Goal: Task Accomplishment & Management: Use online tool/utility

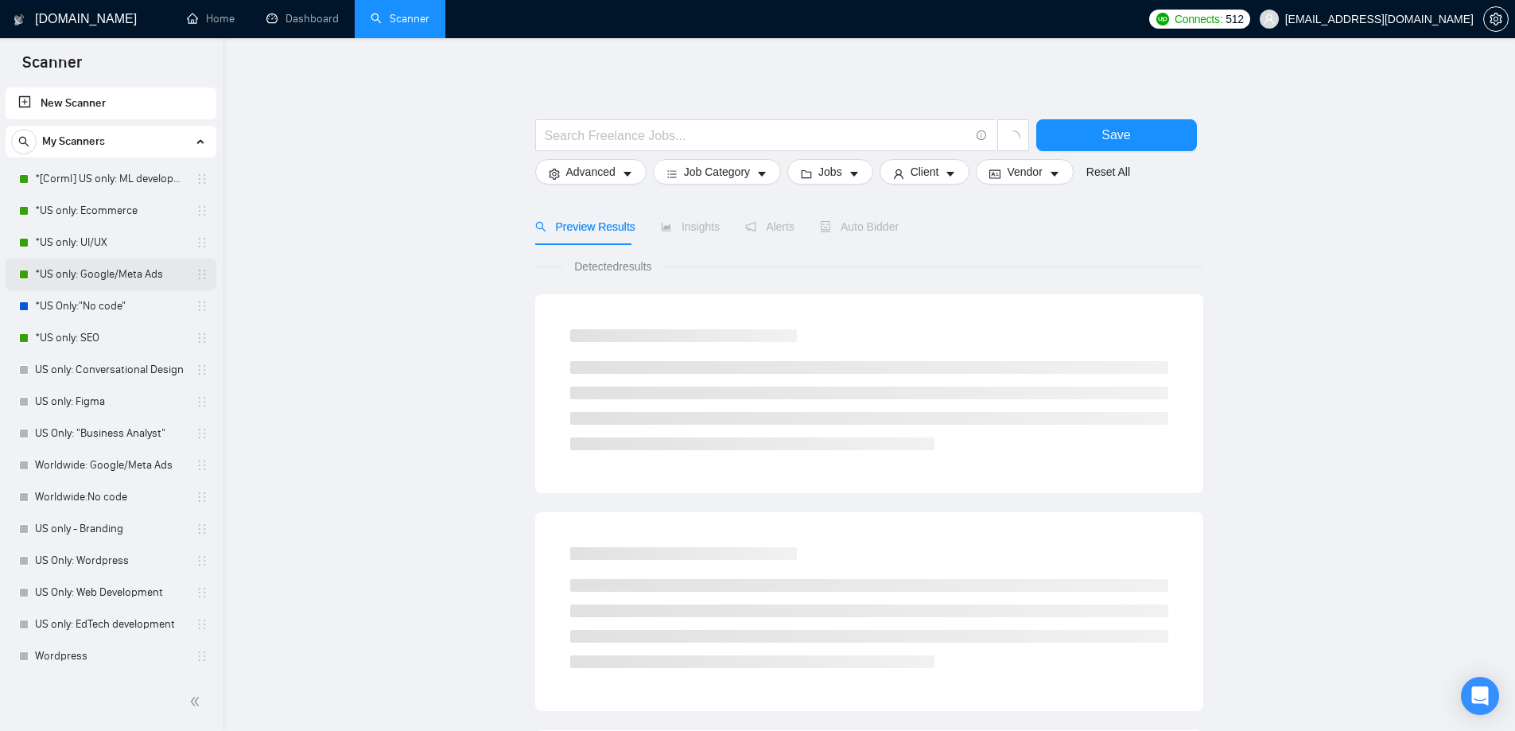
click at [134, 277] on link "*US only: Google/Meta Ads" at bounding box center [110, 274] width 151 height 32
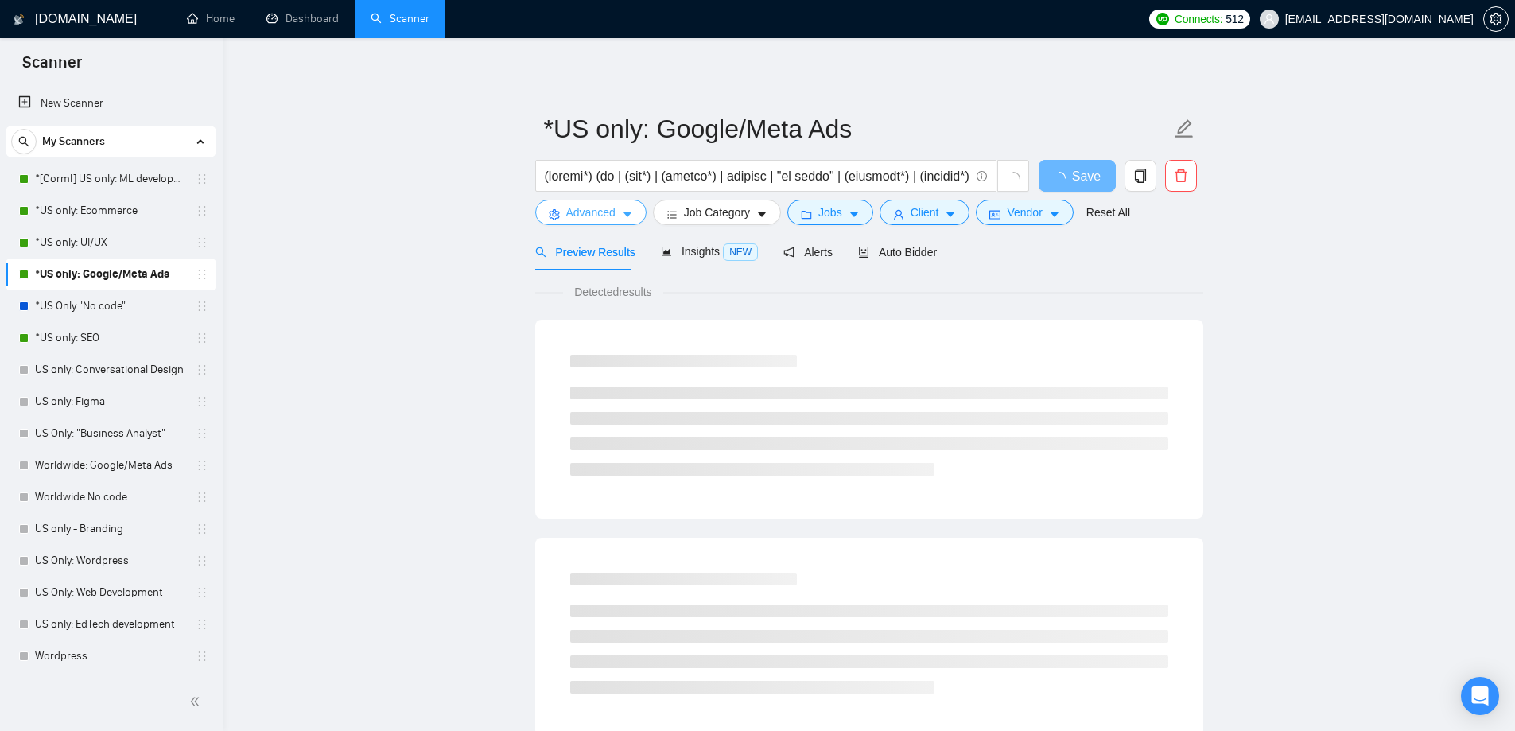
click at [604, 215] on span "Advanced" at bounding box center [590, 212] width 49 height 17
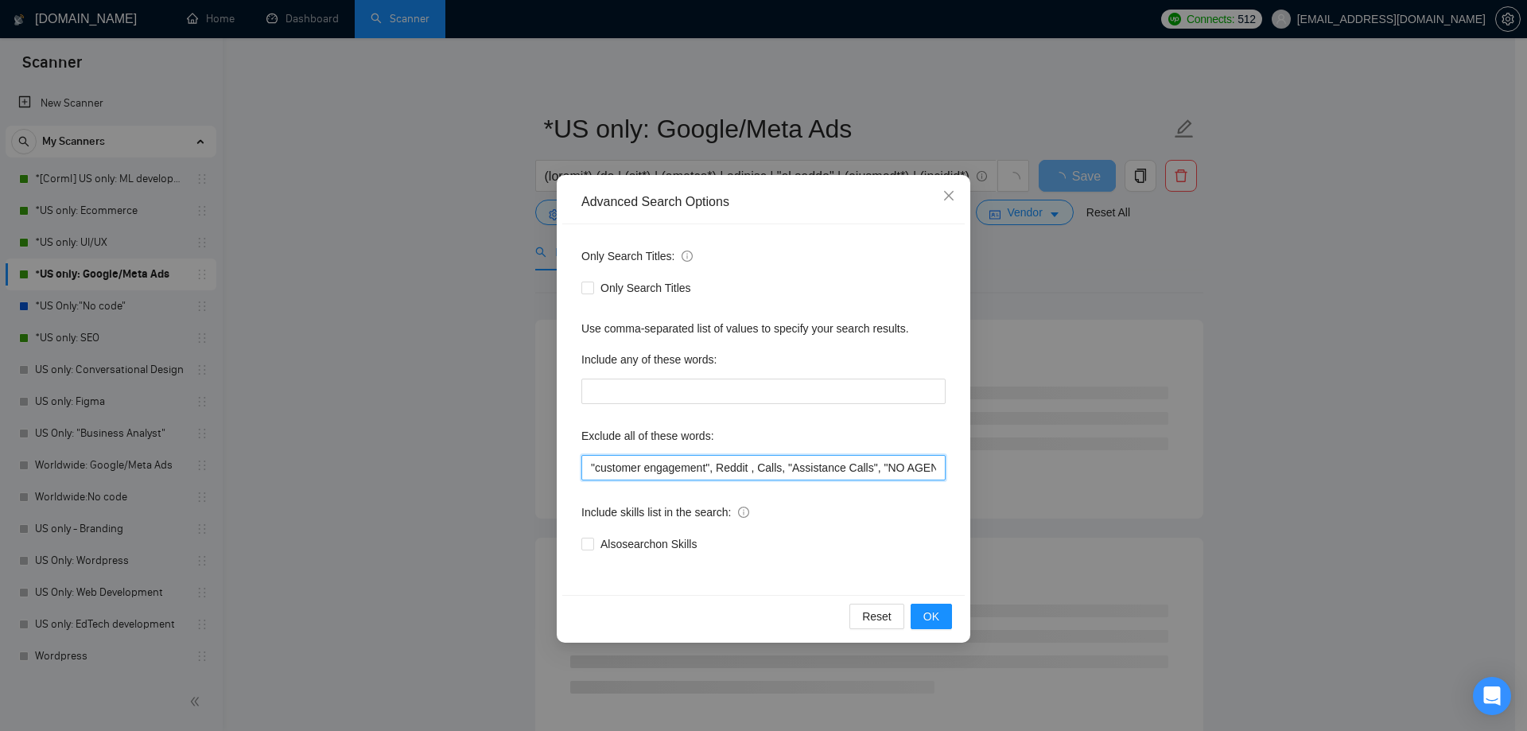
click at [592, 466] on input ""customer engagement", Reddit , Calls, "Assistance Calls", "NO AGENCIES", Sales…" at bounding box center [763, 467] width 364 height 25
drag, startPoint x: 680, startPoint y: 467, endPoint x: 583, endPoint y: 479, distance: 97.7
click at [583, 479] on input ""Freelancers Only", "customer engagement", Reddit , Calls, "Assistance Calls", …" at bounding box center [763, 467] width 364 height 25
type input ""Freelancers Only", "customer engagement", Reddit , Calls, "Assistance Calls", …"
click at [887, 527] on div "Include skills list in the search:" at bounding box center [763, 515] width 364 height 32
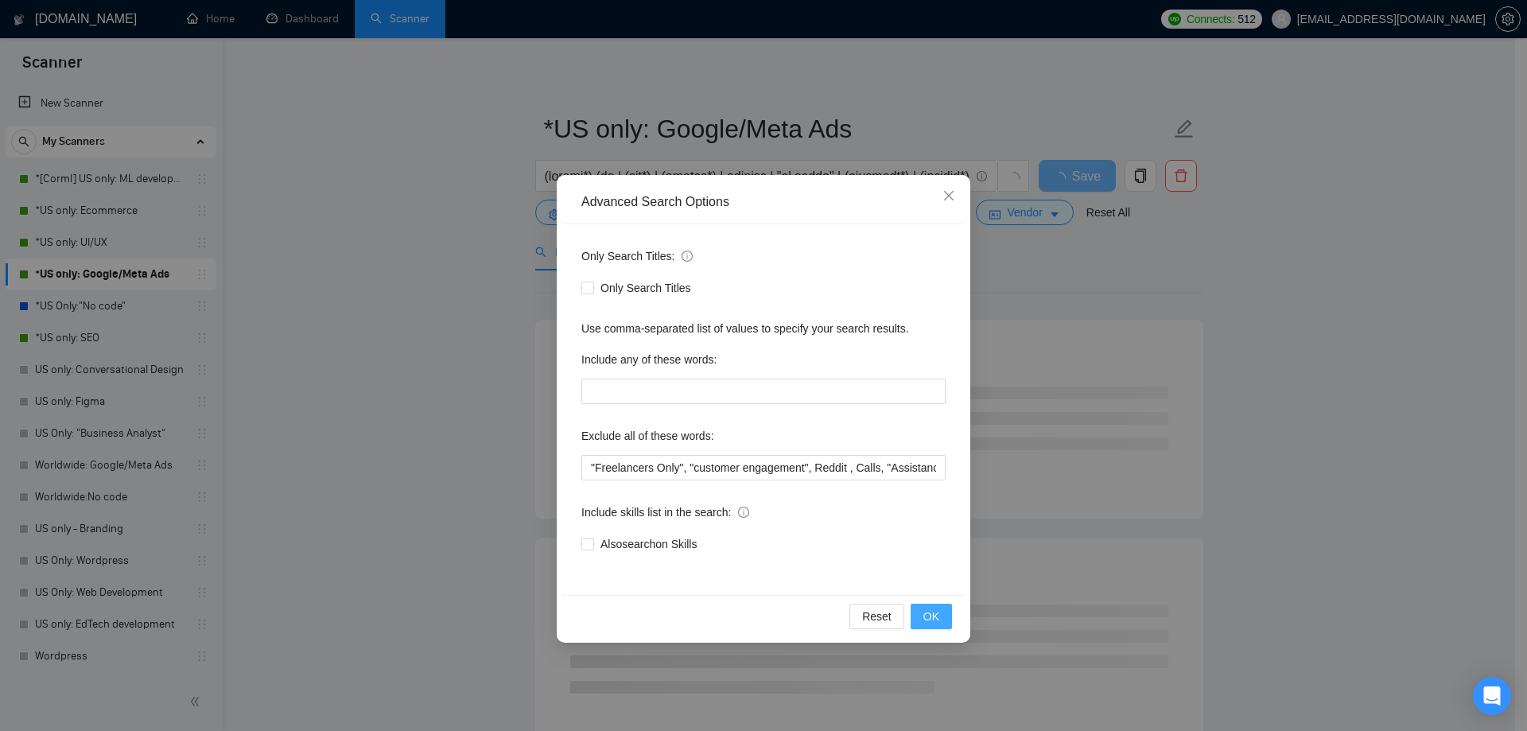
click at [930, 614] on span "OK" at bounding box center [931, 616] width 16 height 17
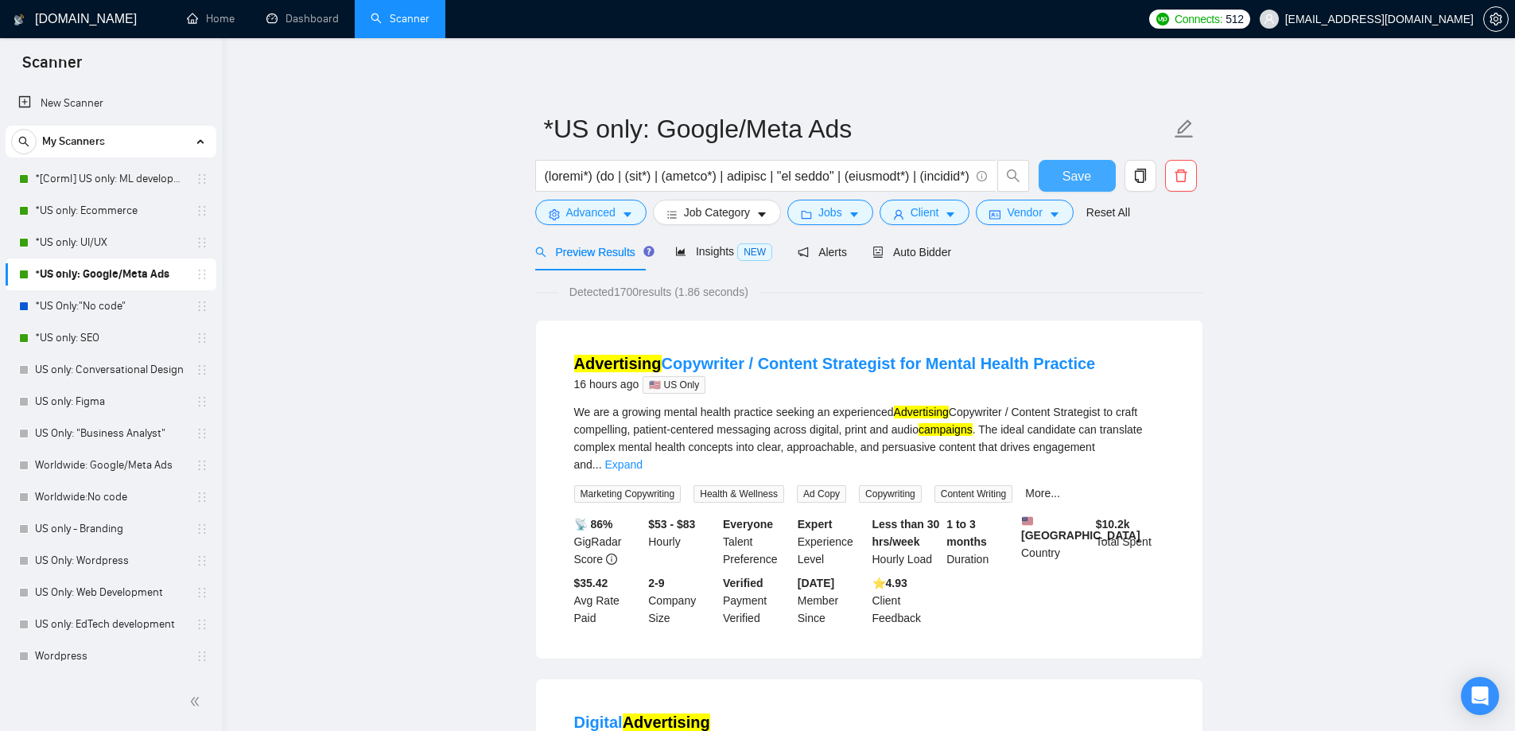
click at [1081, 175] on span "Save" at bounding box center [1076, 176] width 29 height 20
click at [87, 330] on link "*US only: SEO" at bounding box center [110, 338] width 151 height 32
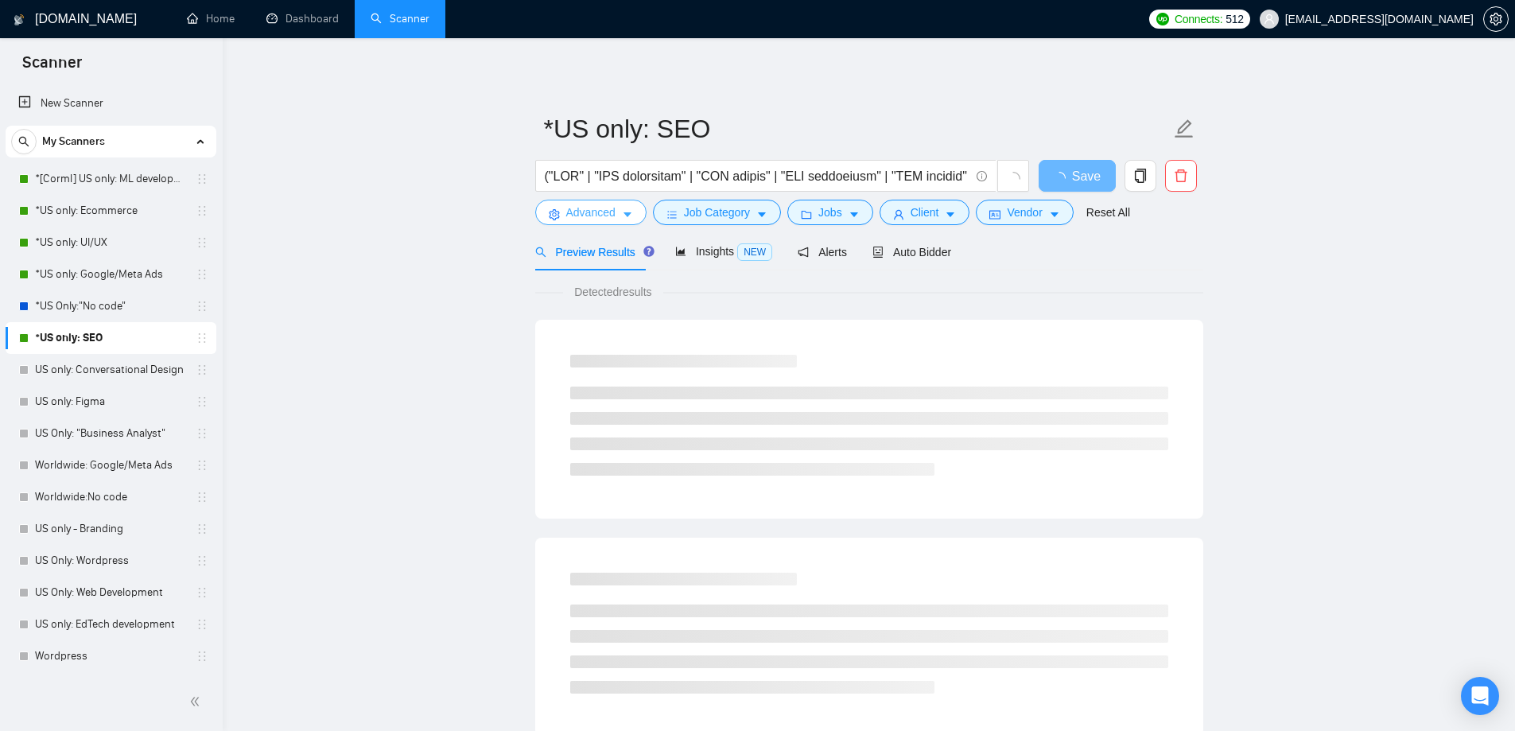
click at [615, 214] on button "Advanced" at bounding box center [590, 212] width 111 height 25
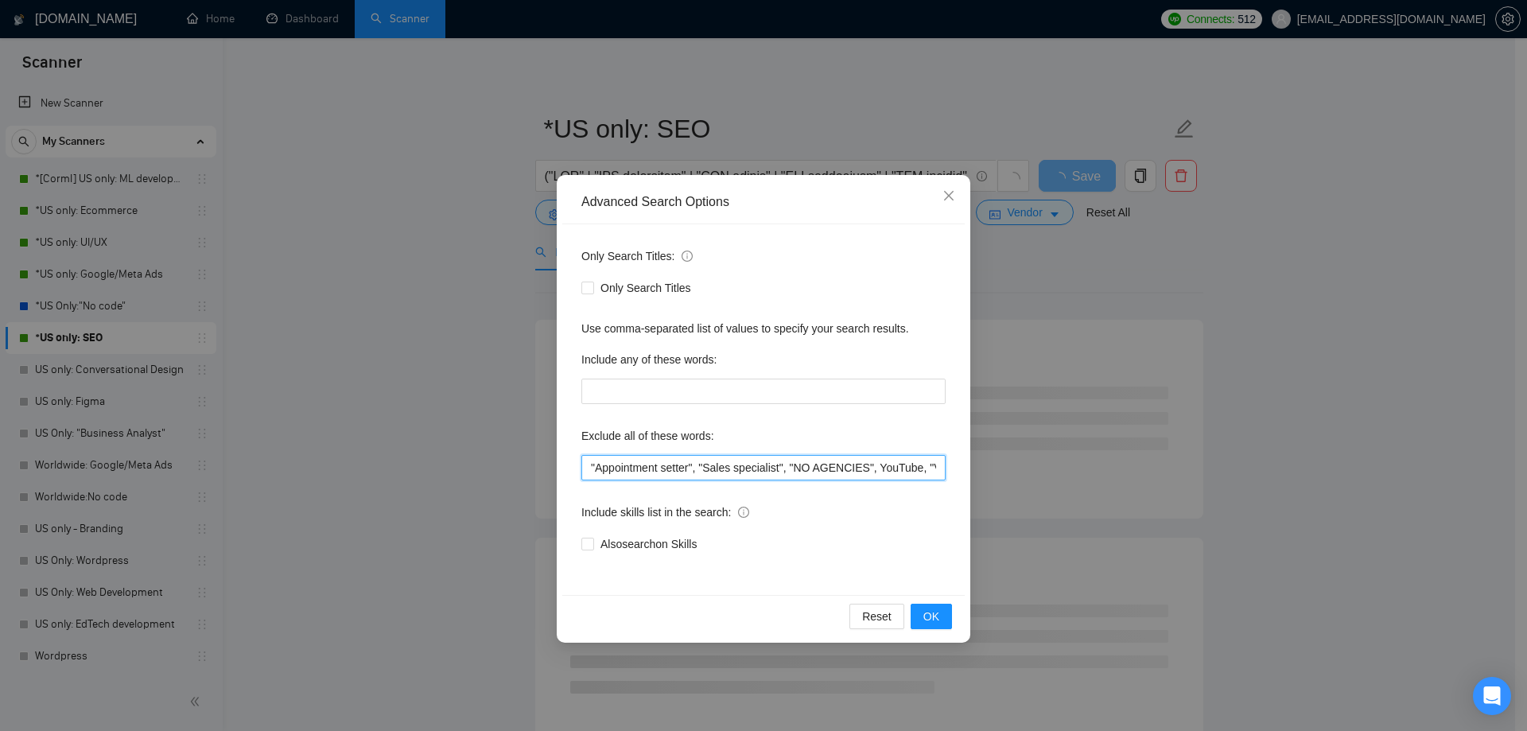
click at [588, 461] on input ""Appointment setter", "Sales specialist", "NO AGENCIES", YouTube, "Voice specia…" at bounding box center [763, 467] width 364 height 25
paste input ""Freelancers Only""
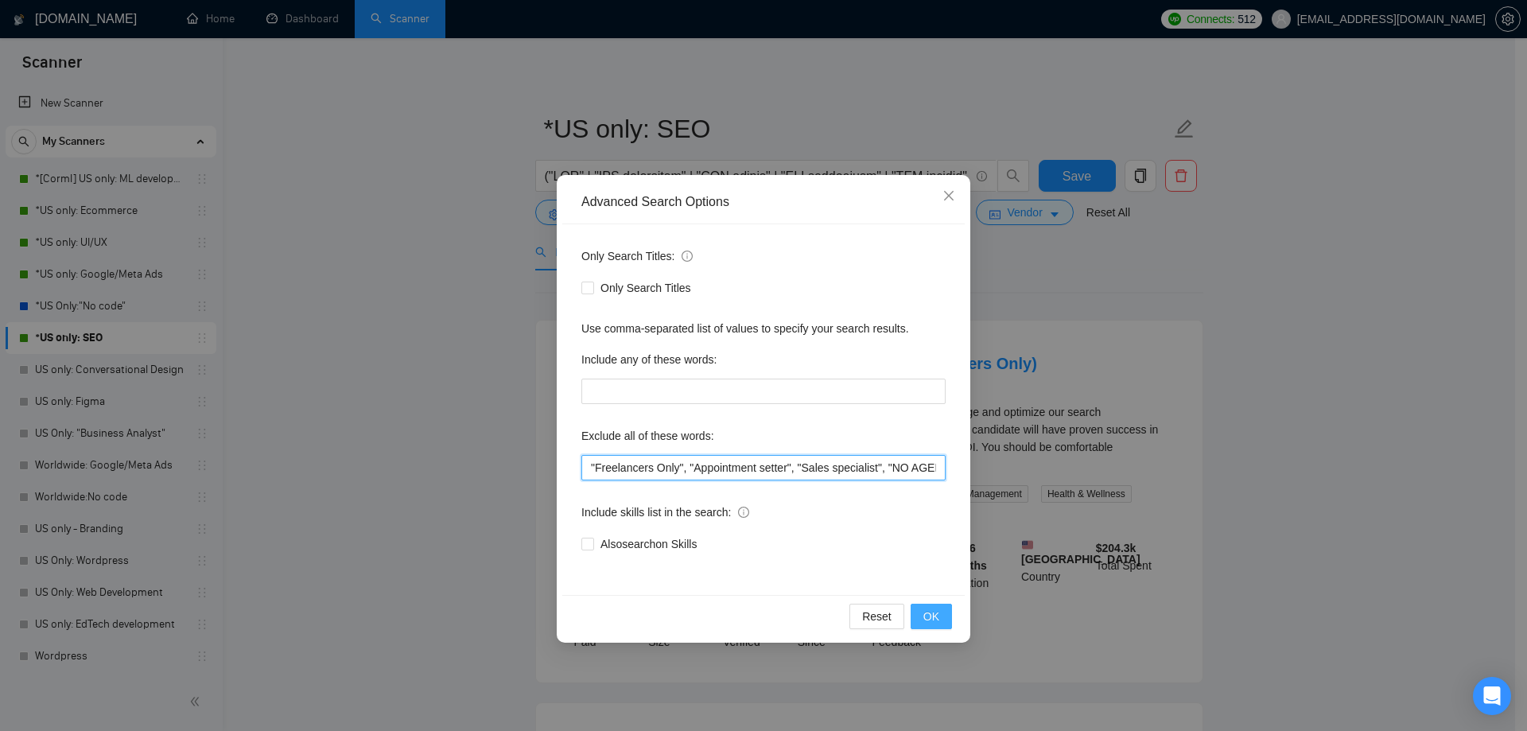
type input ""Freelancers Only", "Appointment setter", "Sales specialist", "NO AGENCIES", Yo…"
click at [933, 612] on span "OK" at bounding box center [931, 616] width 16 height 17
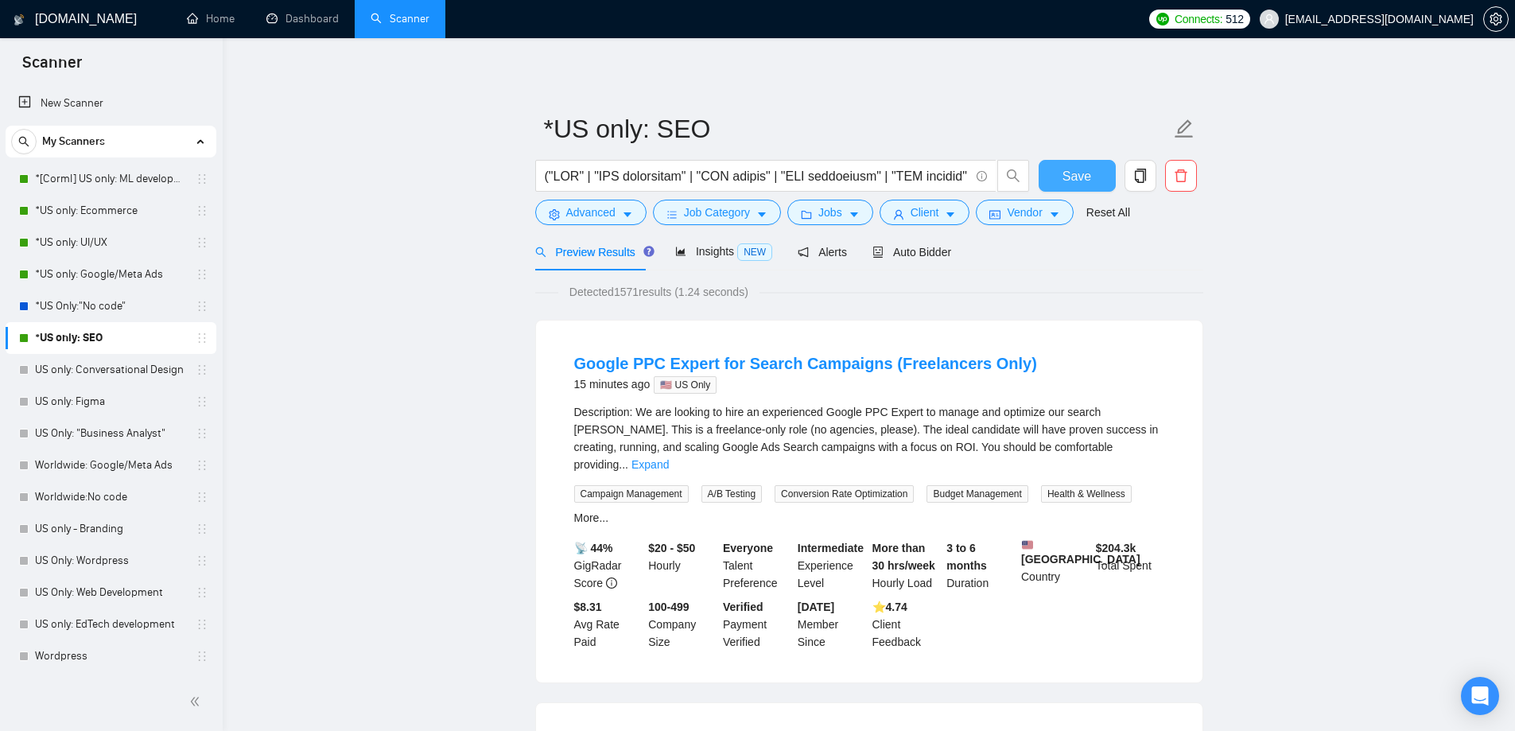
click at [1107, 178] on button "Save" at bounding box center [1077, 176] width 77 height 32
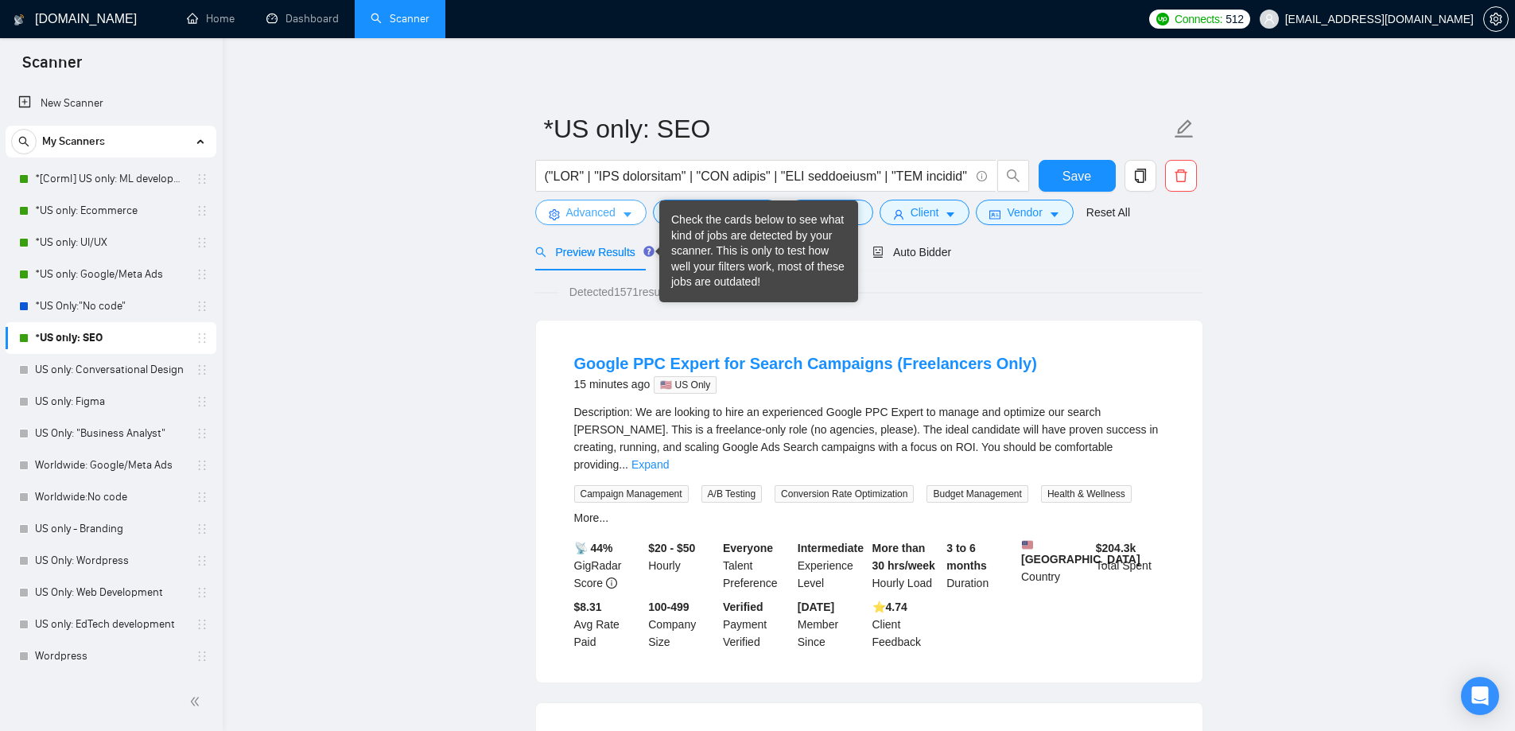
click at [584, 210] on span "Advanced" at bounding box center [590, 212] width 49 height 17
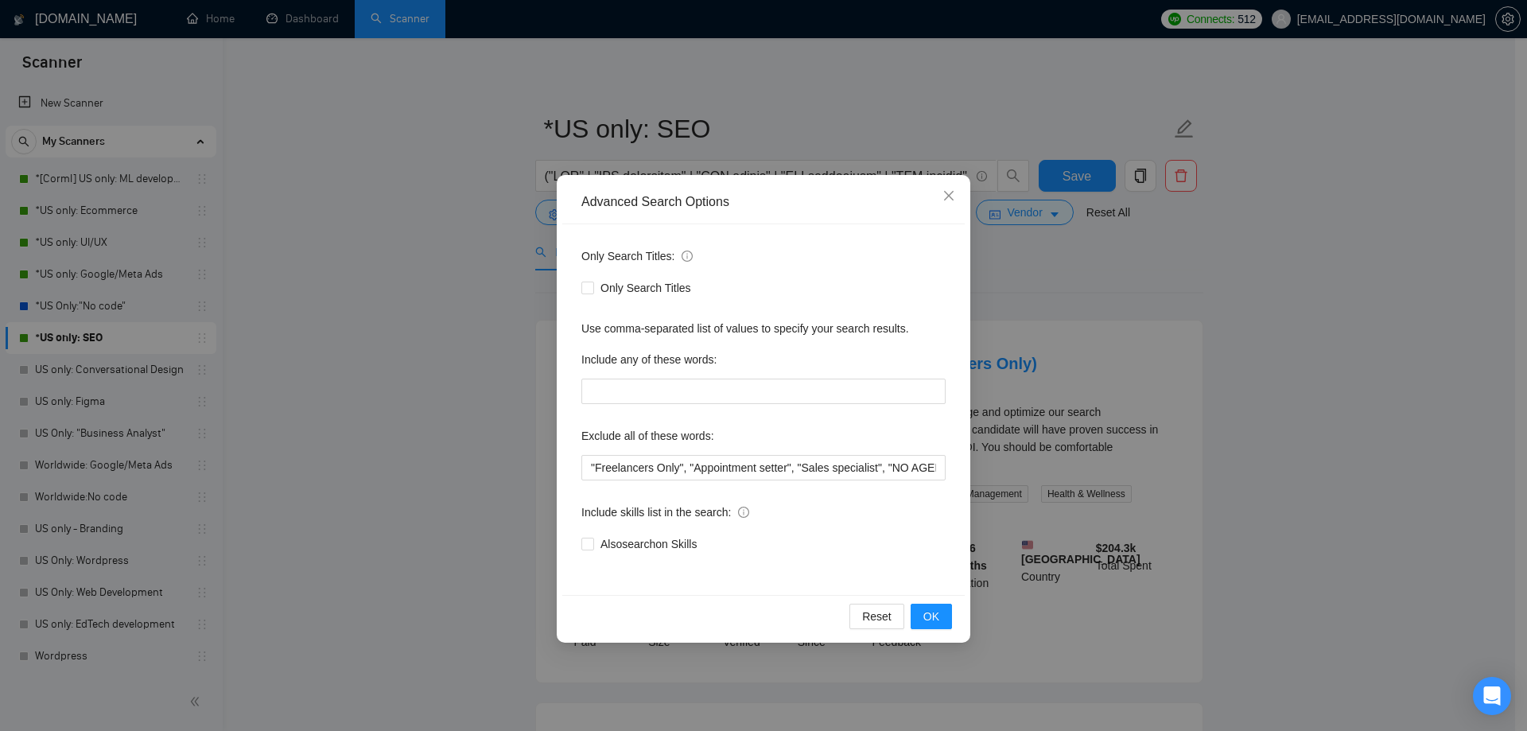
click at [447, 268] on div "Advanced Search Options Only Search Titles: Only Search Titles Use comma-separa…" at bounding box center [763, 365] width 1527 height 731
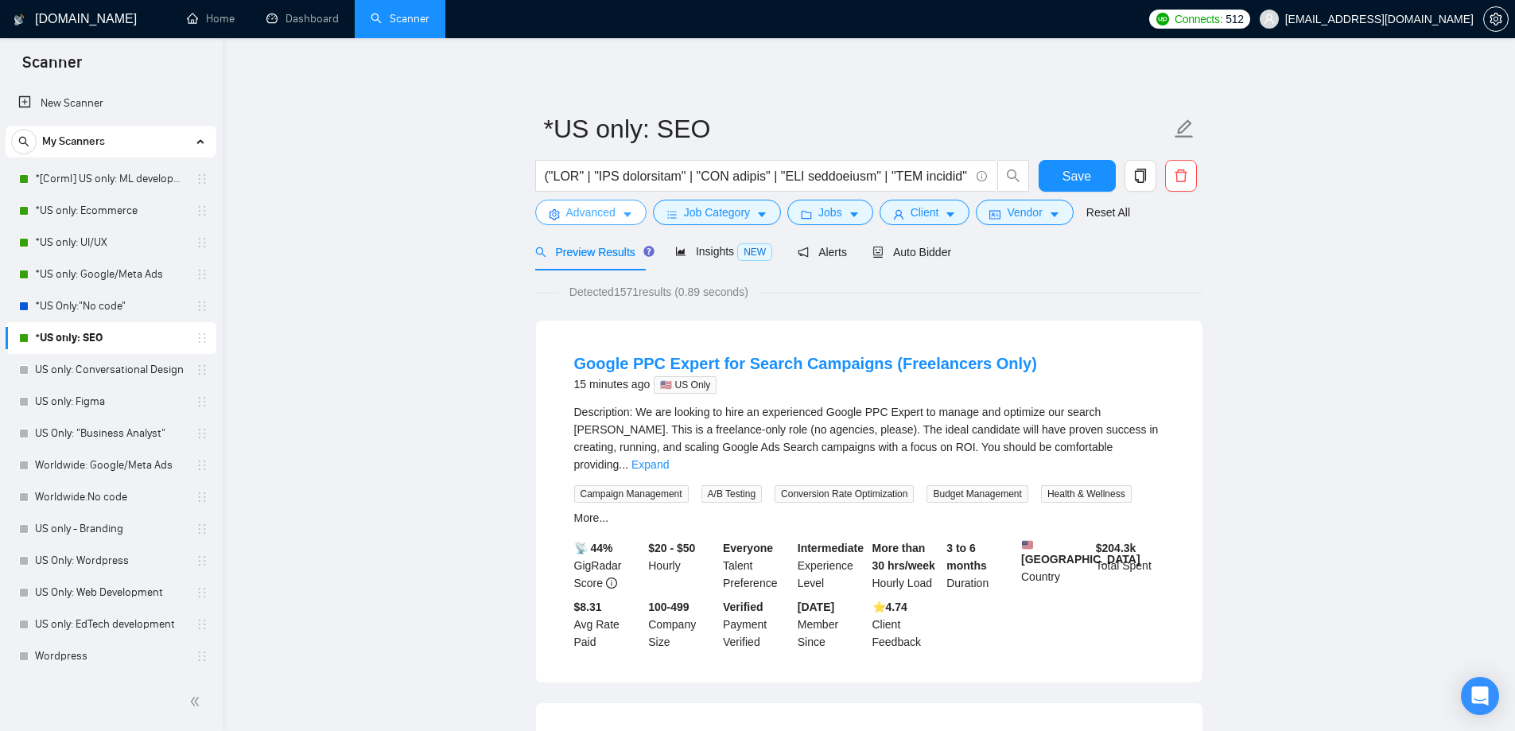
click at [597, 222] on button "Advanced" at bounding box center [590, 212] width 111 height 25
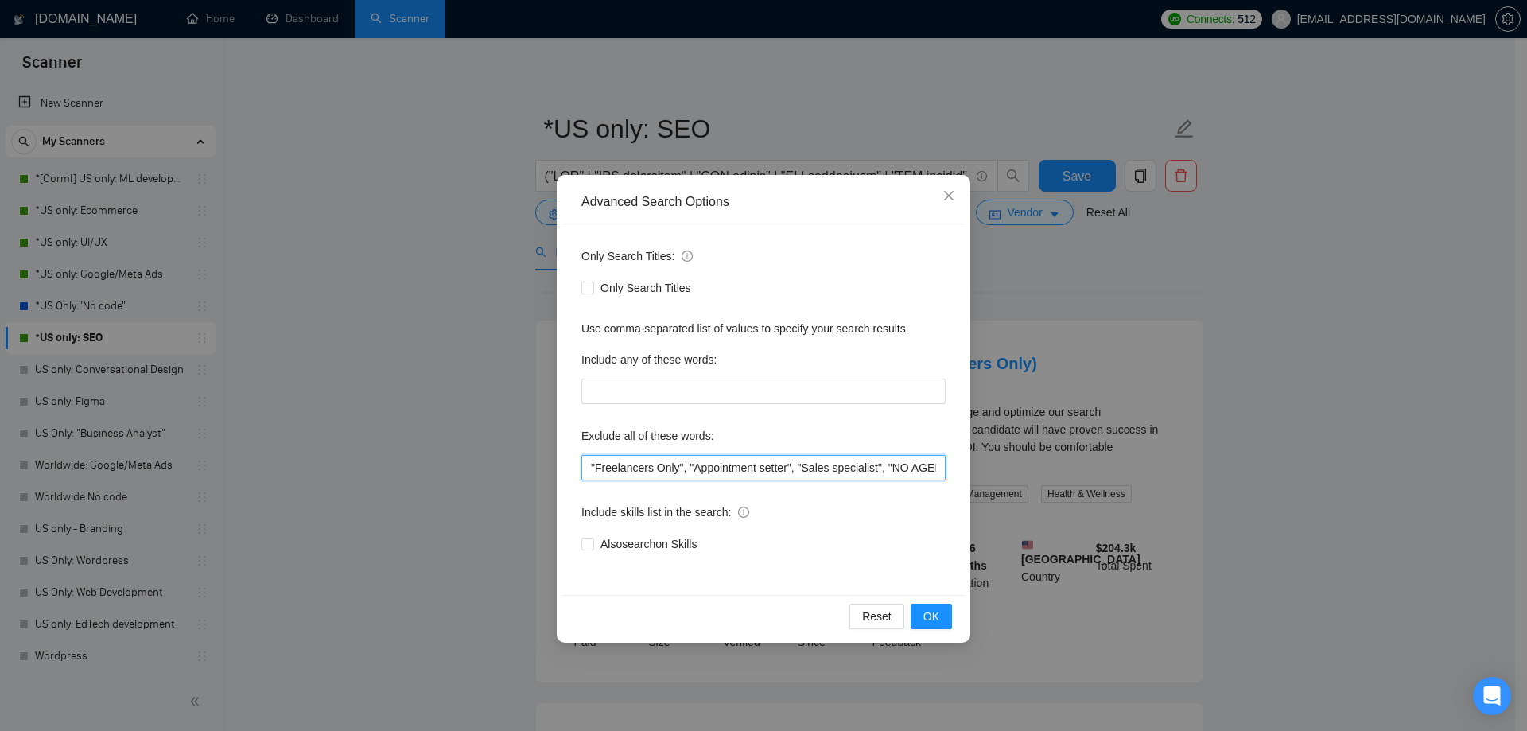
drag, startPoint x: 678, startPoint y: 465, endPoint x: 594, endPoint y: 475, distance: 84.8
click at [594, 475] on input ""Freelancers Only", "Appointment setter", "Sales specialist", "NO AGENCIES", Yo…" at bounding box center [763, 467] width 364 height 25
click at [586, 463] on input ""Freelancers Only", "Appointment setter", "Sales specialist", "NO AGENCIES", Yo…" at bounding box center [763, 467] width 364 height 25
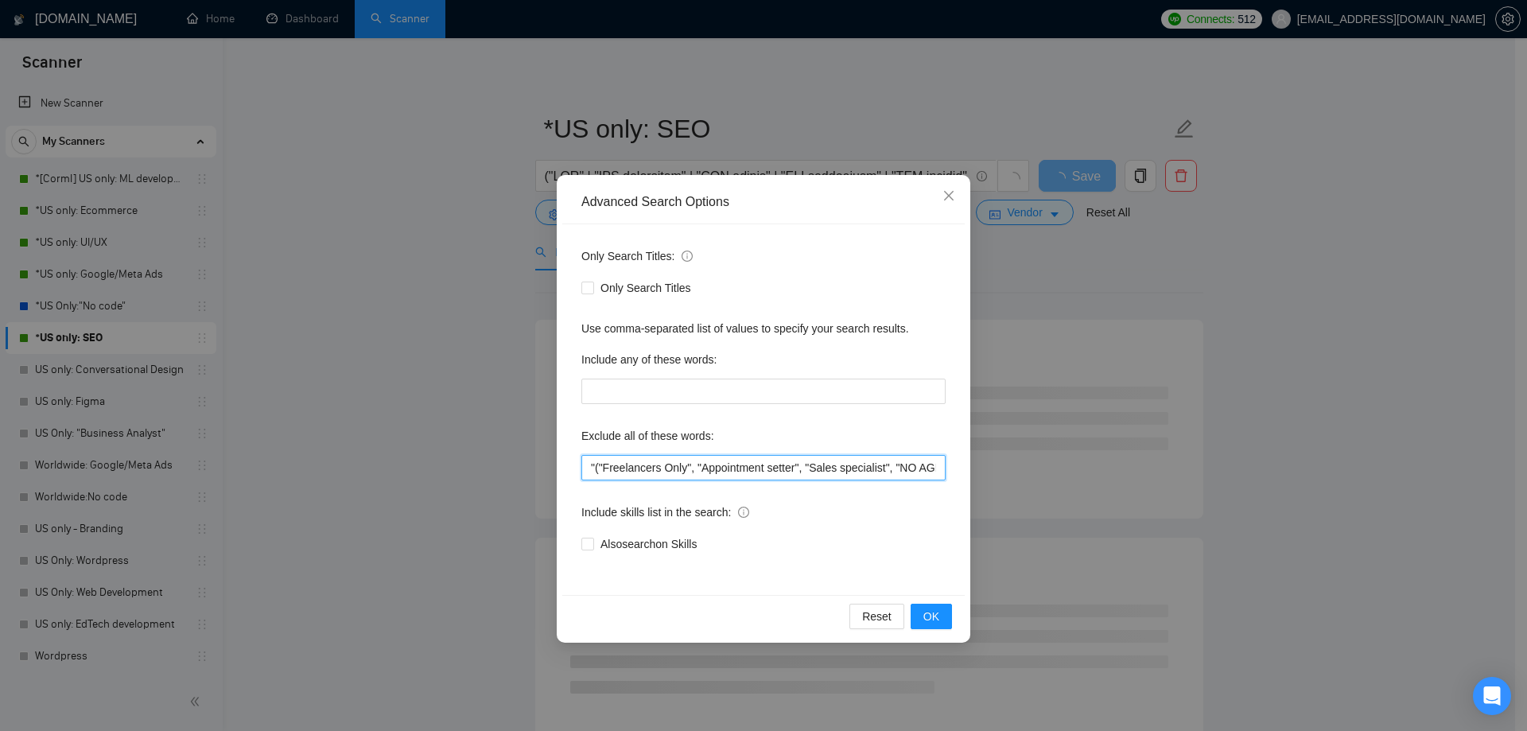
paste input "Freelancers Only"
drag, startPoint x: 685, startPoint y: 461, endPoint x: 577, endPoint y: 483, distance: 111.2
click at [577, 483] on div "Only Search Titles: Only Search Titles Use comma-separated list of values to sp…" at bounding box center [763, 409] width 402 height 371
type input ""(Freelancers Only)", "Freelancers Only", "Appointment setter", "Sales speciali…"
click at [820, 499] on div "Include skills list in the search:" at bounding box center [763, 515] width 364 height 32
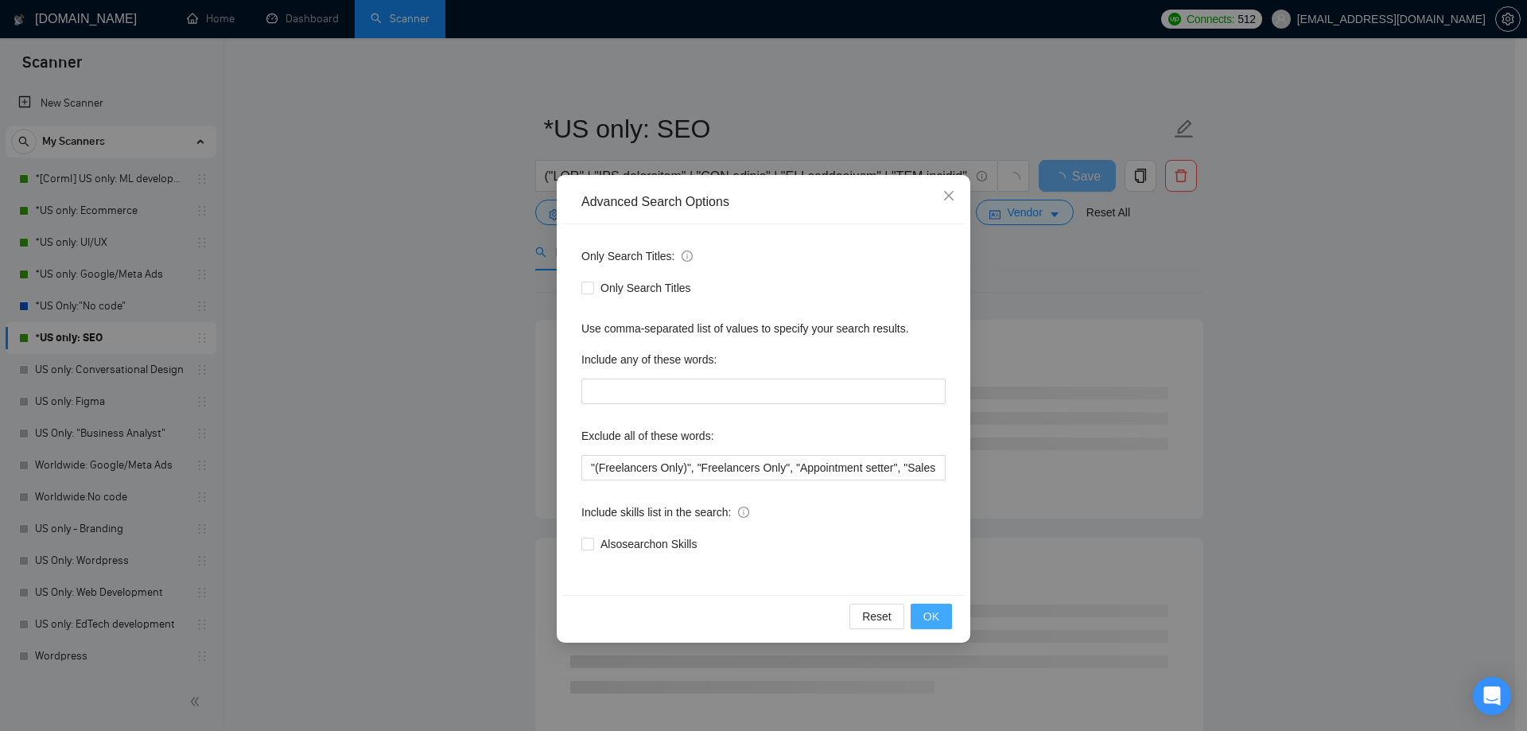
click at [934, 612] on span "OK" at bounding box center [931, 616] width 16 height 17
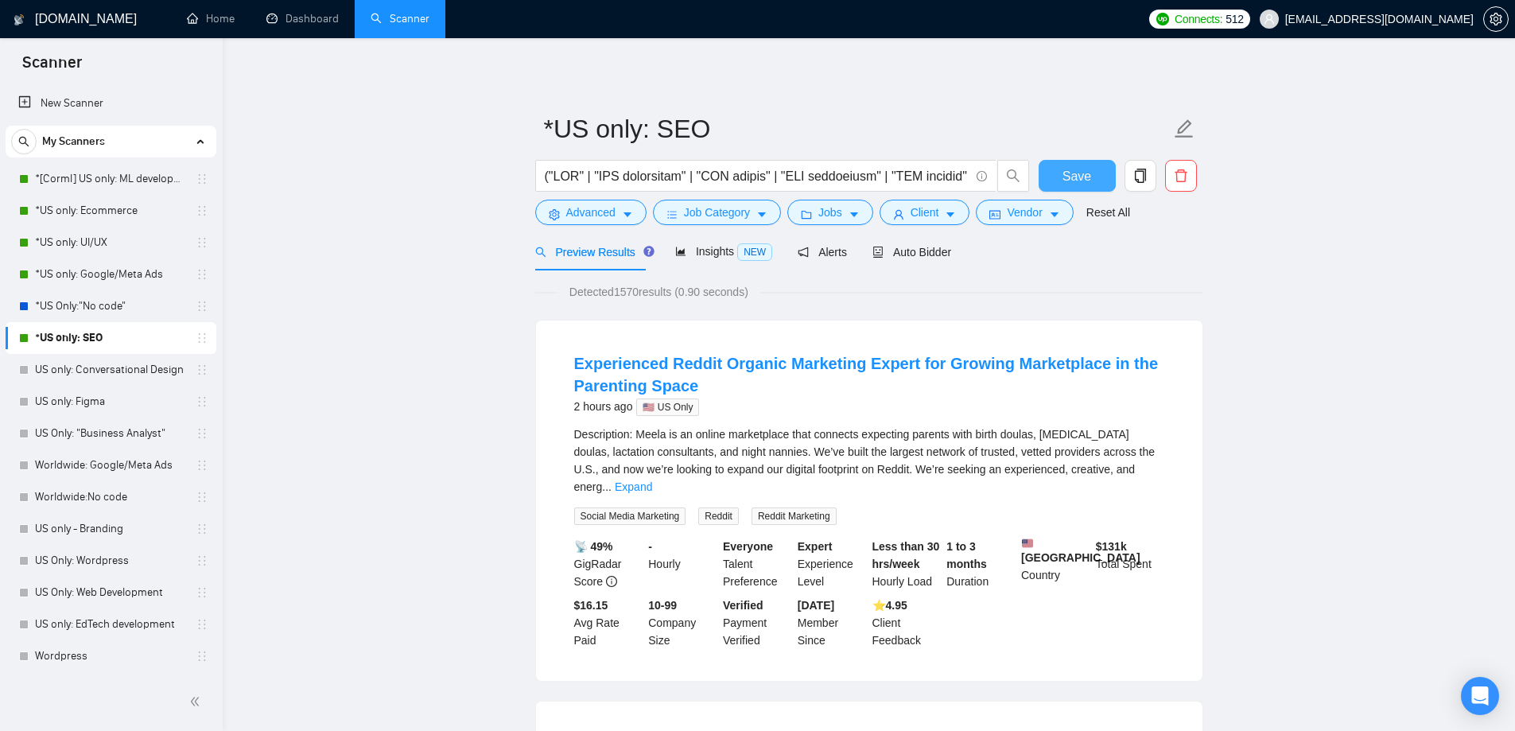
click at [1070, 173] on span "Save" at bounding box center [1076, 176] width 29 height 20
click at [93, 208] on link "*US only: Ecommerce" at bounding box center [110, 211] width 151 height 32
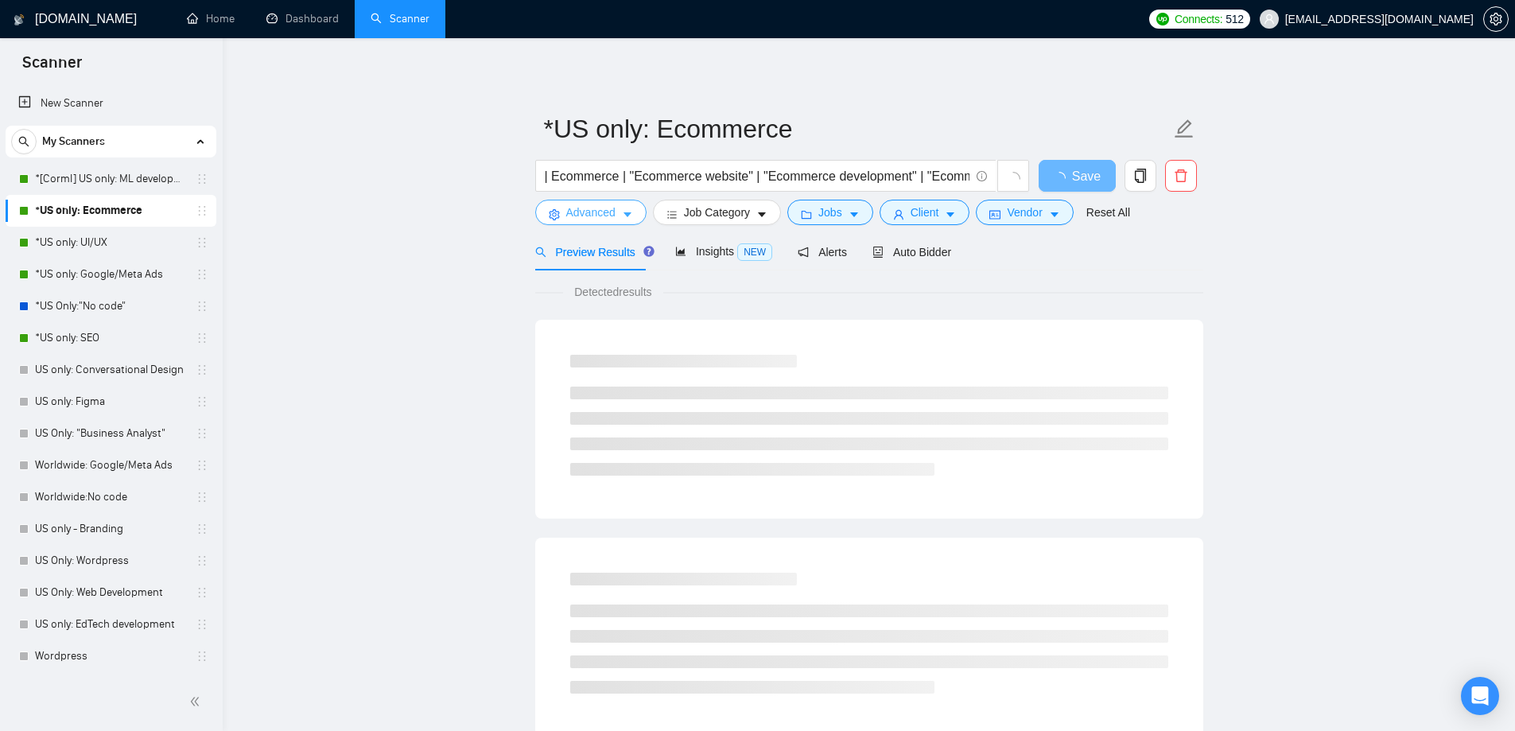
click at [579, 207] on span "Advanced" at bounding box center [590, 212] width 49 height 17
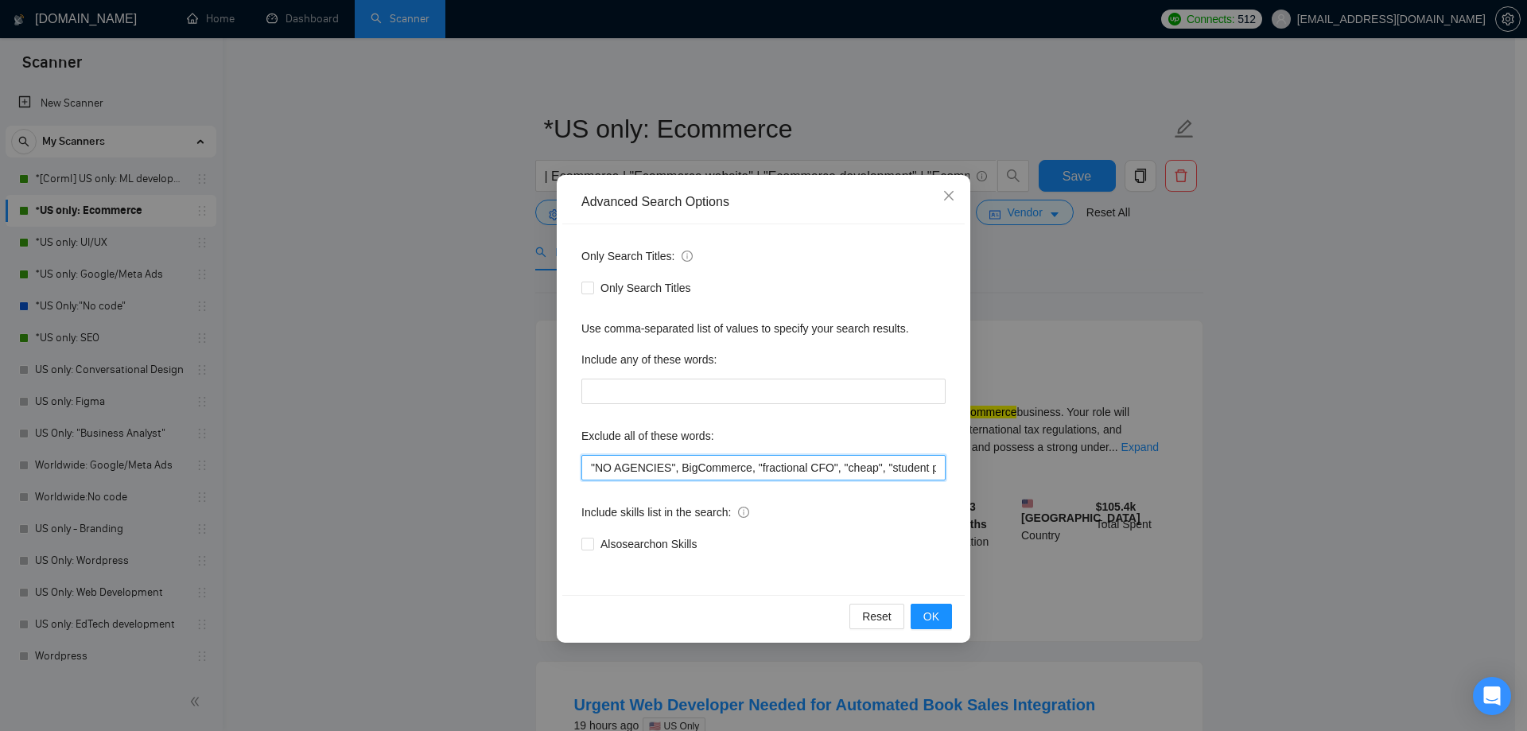
click at [593, 463] on input ""NO AGENCIES", BigCommerce, "fractional CFO", "cheap", "student project", "test…" at bounding box center [763, 467] width 364 height 25
paste input ""(Freelancers Only)""
type input ""(Freelancers Only)", "NO AGENCIES", BigCommerce, "fractional CFO", "cheap", "s…"
click at [942, 606] on button "OK" at bounding box center [931, 616] width 41 height 25
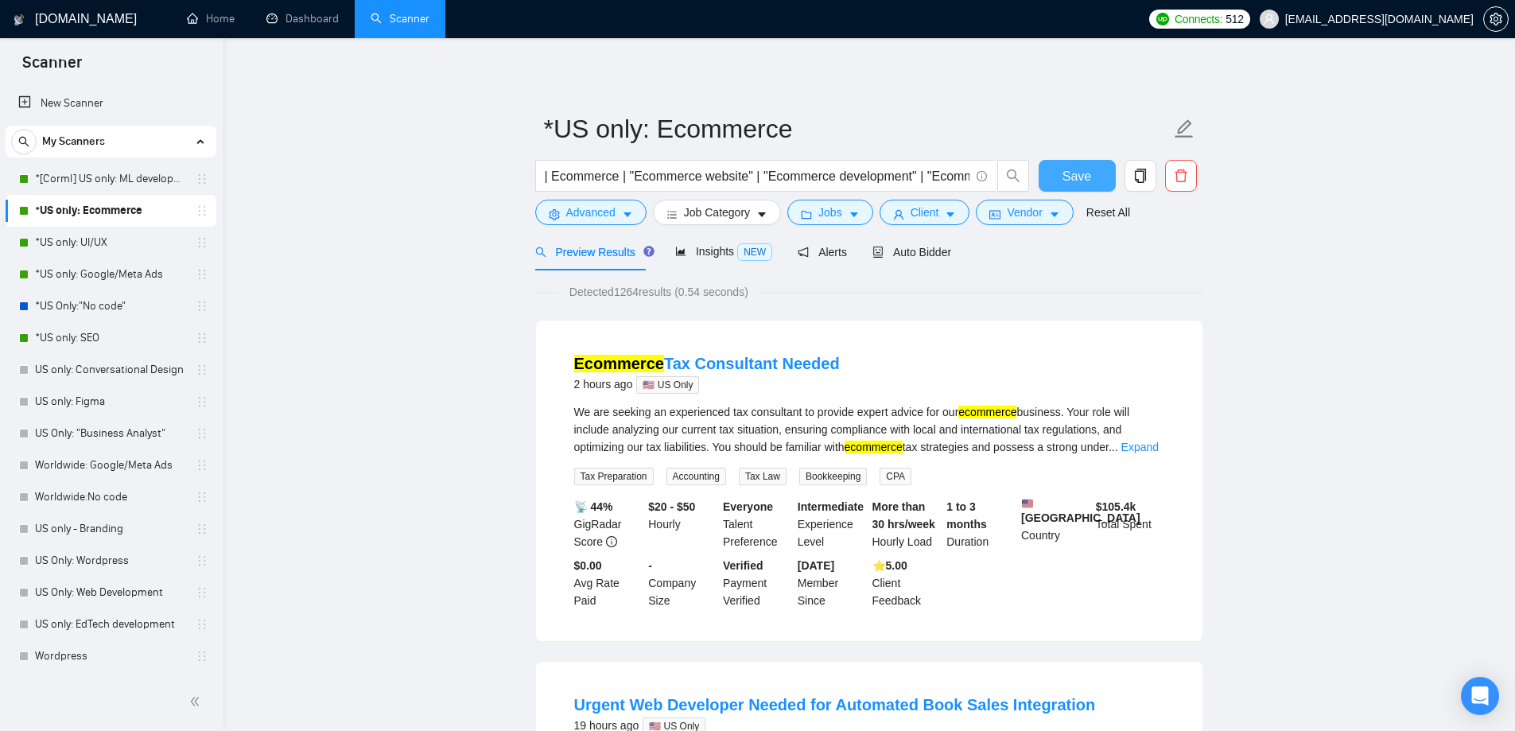
click at [1081, 181] on span "Save" at bounding box center [1076, 176] width 29 height 20
